Goal: Transaction & Acquisition: Download file/media

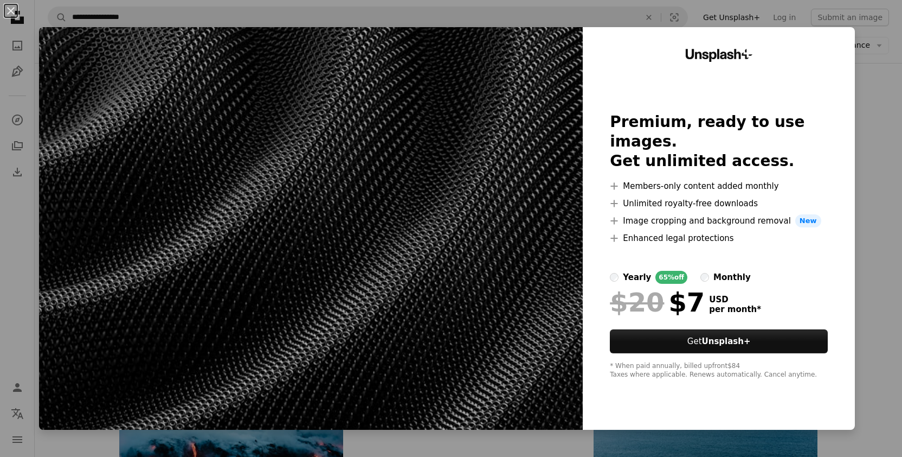
scroll to position [826, 0]
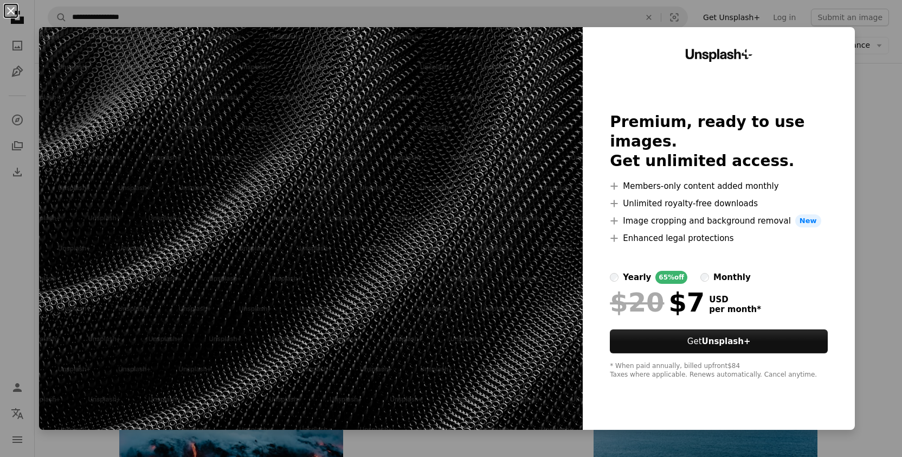
click at [10, 14] on button "An X shape" at bounding box center [10, 10] width 13 height 13
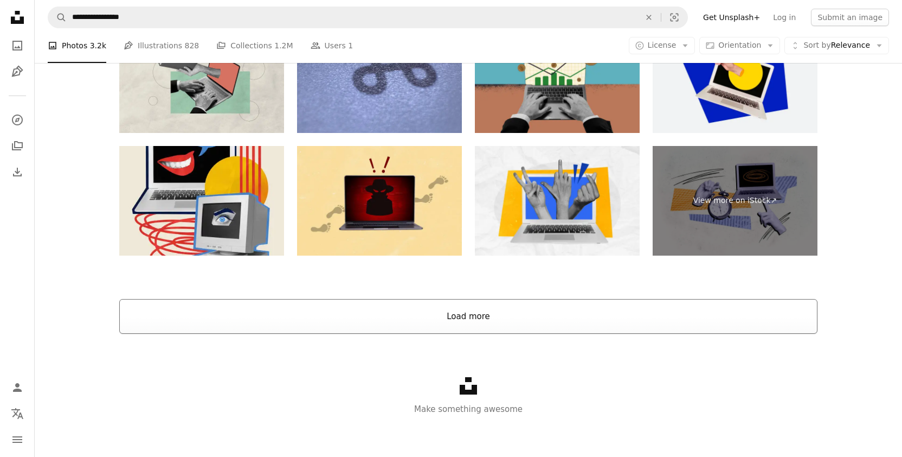
click at [388, 311] on button "Load more" at bounding box center [468, 316] width 698 height 35
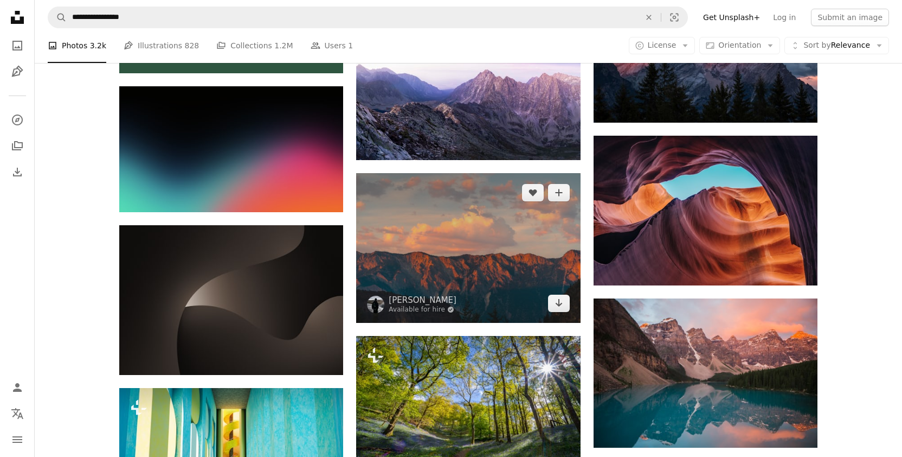
scroll to position [2018, 0]
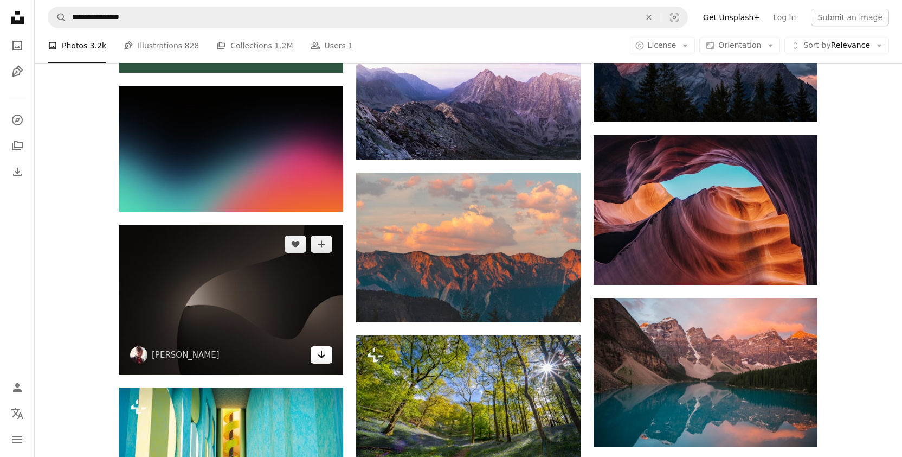
click at [318, 354] on icon "Arrow pointing down" at bounding box center [321, 354] width 9 height 13
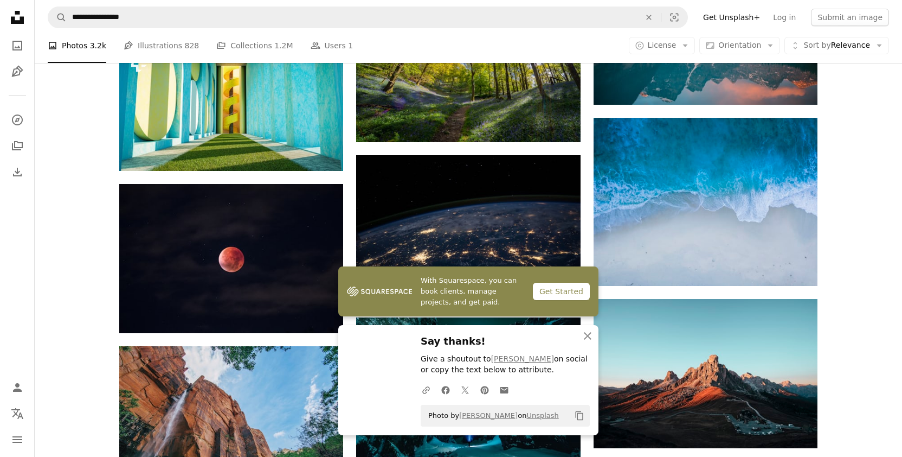
scroll to position [2361, 0]
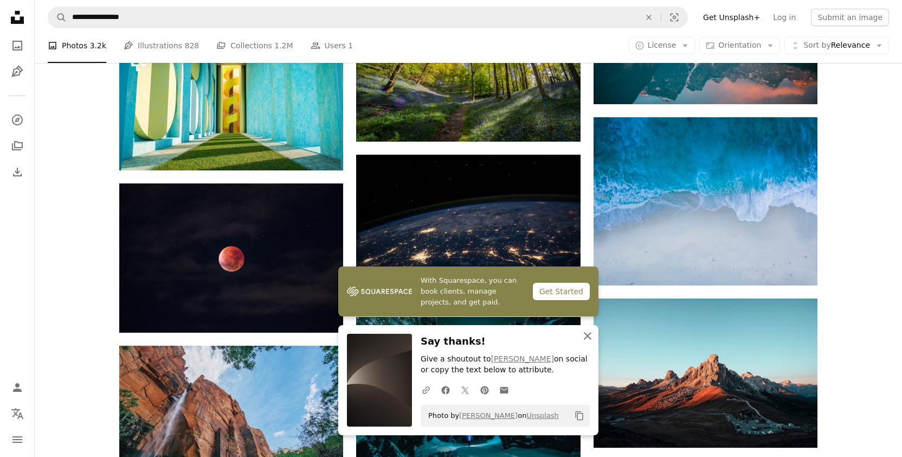
click at [586, 337] on icon "An X shape" at bounding box center [587, 335] width 13 height 13
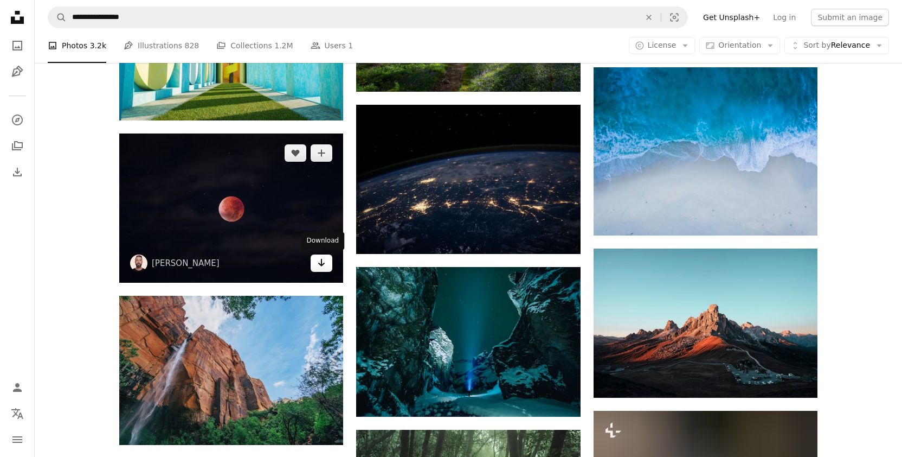
scroll to position [2409, 0]
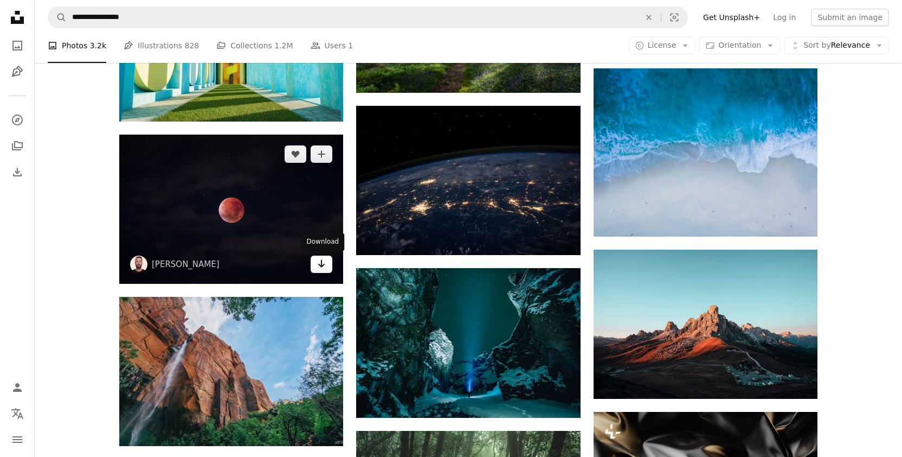
click at [315, 262] on link "Arrow pointing down" at bounding box center [322, 263] width 22 height 17
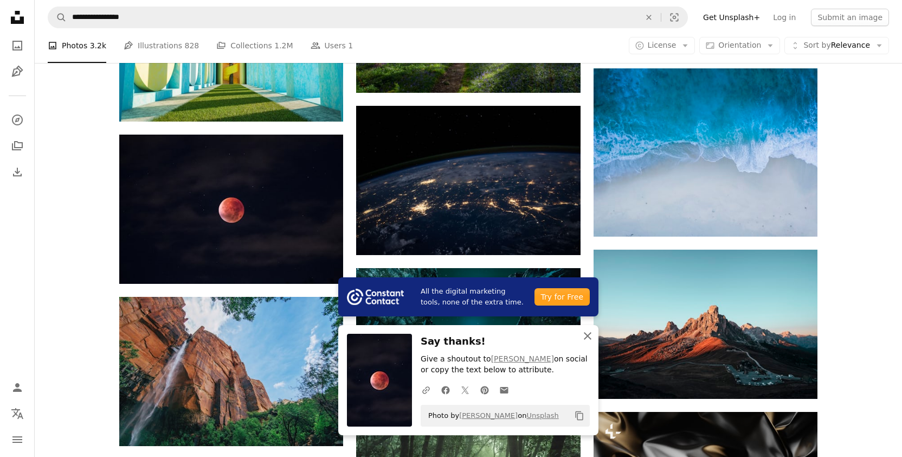
click at [586, 337] on icon "An X shape" at bounding box center [587, 335] width 13 height 13
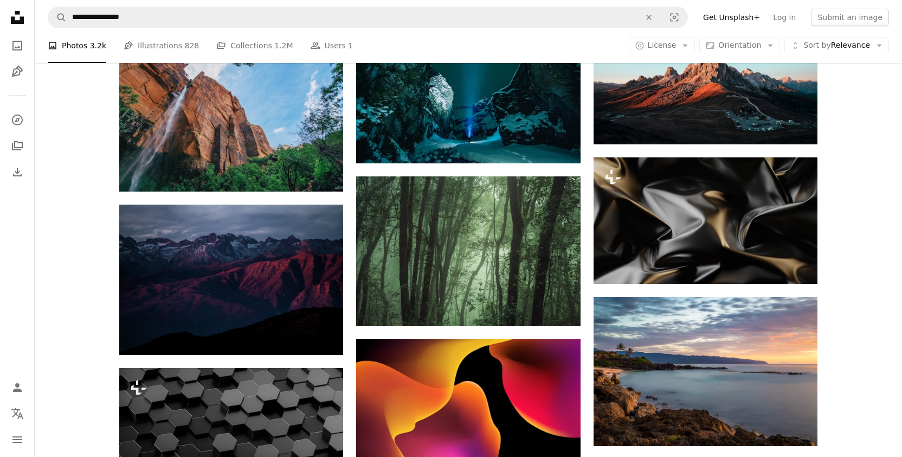
scroll to position [2665, 0]
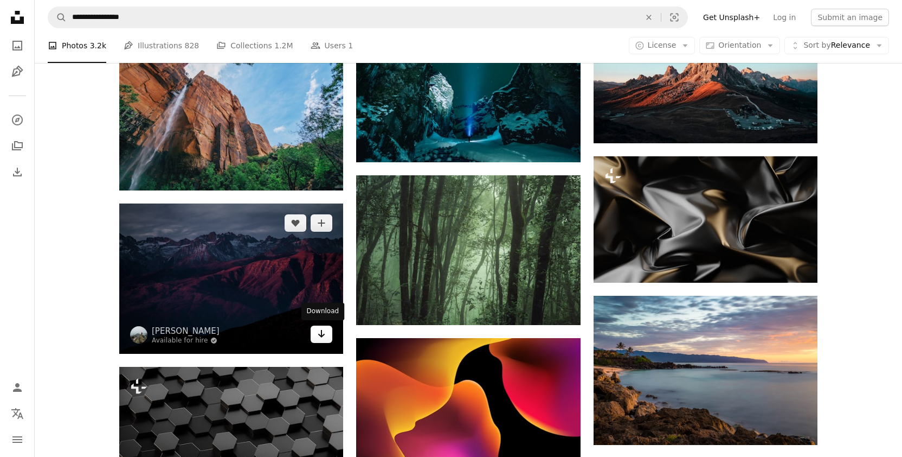
click at [323, 333] on icon "Download" at bounding box center [321, 334] width 7 height 8
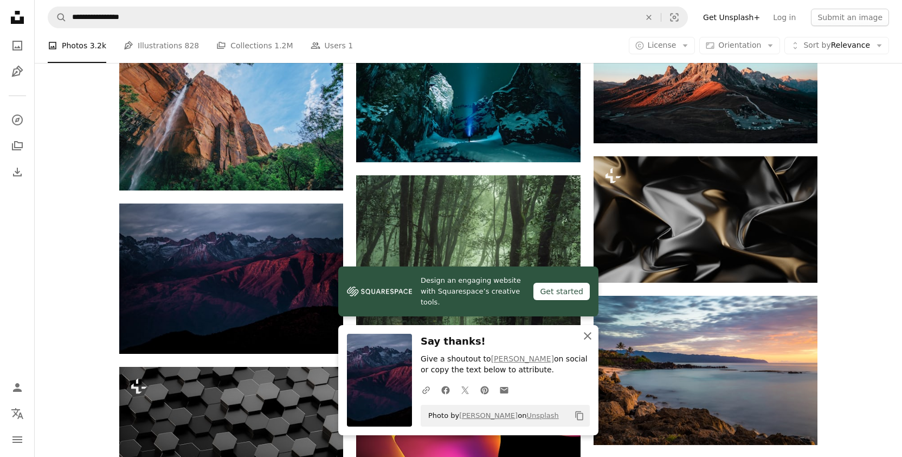
click at [584, 336] on icon "An X shape" at bounding box center [587, 335] width 13 height 13
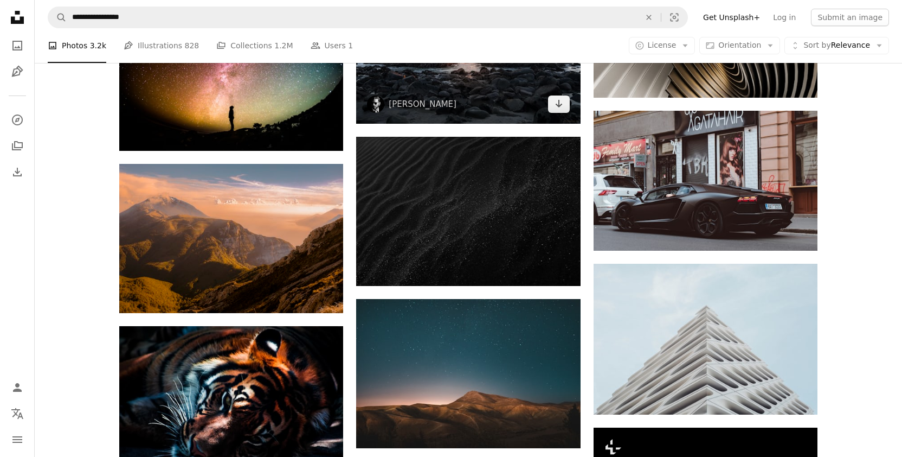
scroll to position [3812, 0]
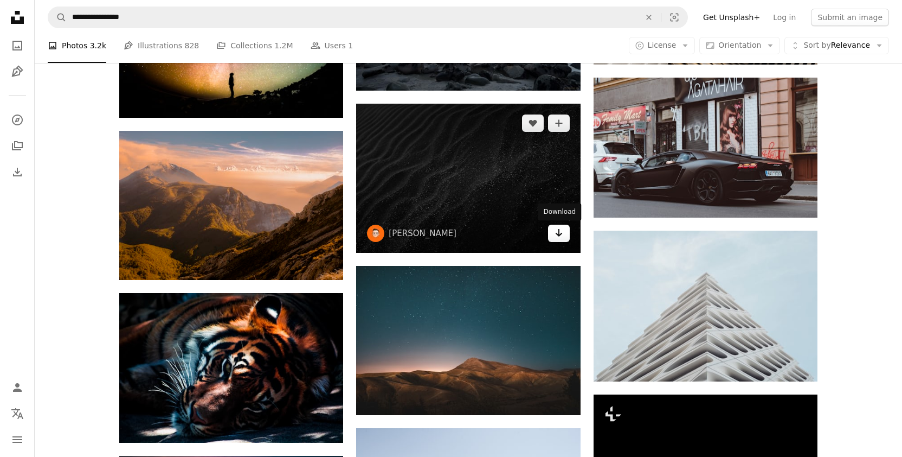
click at [557, 235] on icon "Download" at bounding box center [558, 233] width 7 height 8
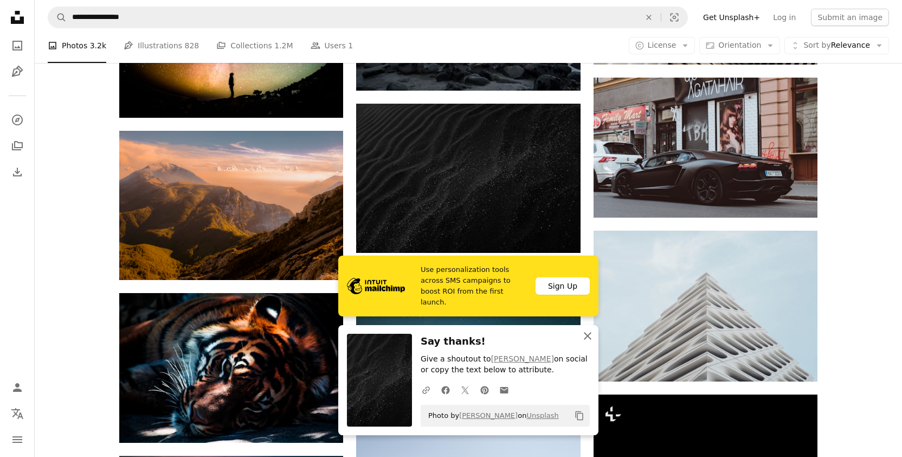
click at [587, 336] on icon "button" at bounding box center [588, 336] width 8 height 8
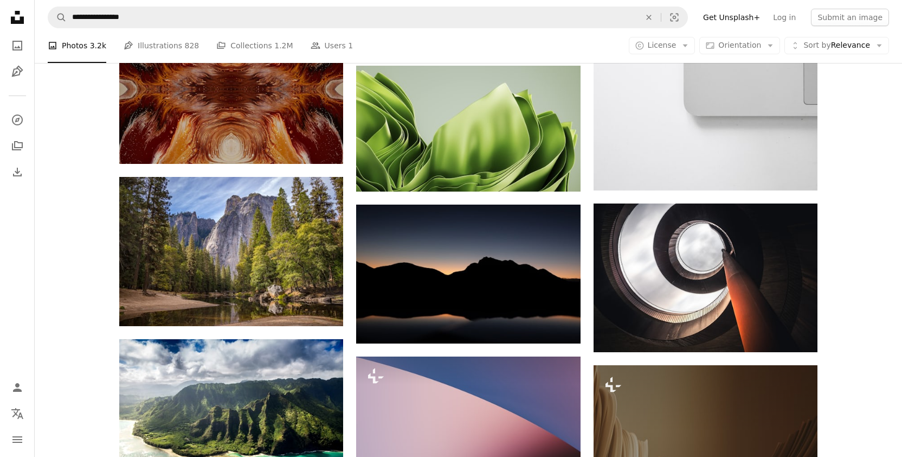
scroll to position [18496, 0]
